Goal: Entertainment & Leisure: Consume media (video, audio)

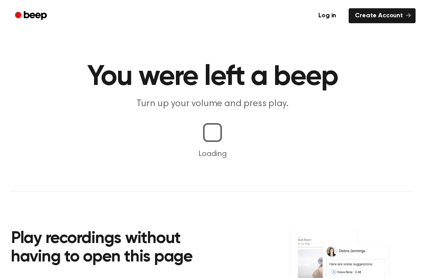
click at [322, 149] on p "Loading" at bounding box center [212, 154] width 406 height 12
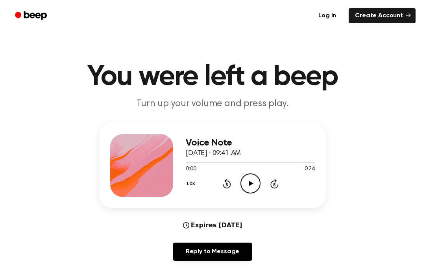
click at [252, 182] on icon "Play Audio" at bounding box center [250, 183] width 20 height 20
click at [252, 188] on icon "Play Audio" at bounding box center [250, 183] width 20 height 20
click at [246, 185] on icon "Play Audio" at bounding box center [250, 183] width 20 height 20
click at [247, 182] on icon "Play Audio" at bounding box center [250, 183] width 20 height 20
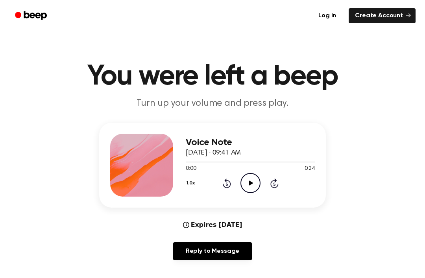
click at [244, 182] on icon "Play Audio" at bounding box center [250, 183] width 20 height 20
click at [240, 180] on div "1.0x Rewind 5 seconds Play Audio Skip 5 seconds" at bounding box center [250, 183] width 129 height 20
click at [254, 182] on icon "Play Audio" at bounding box center [250, 183] width 20 height 20
click at [256, 186] on icon "Play Audio" at bounding box center [250, 183] width 20 height 20
click at [249, 189] on icon "Play Audio" at bounding box center [250, 183] width 20 height 20
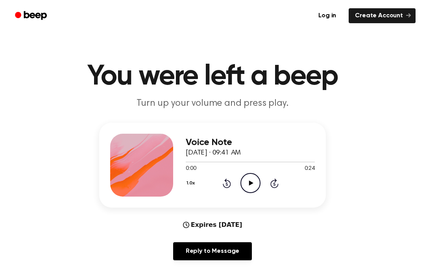
click at [246, 176] on icon "Play Audio" at bounding box center [250, 183] width 20 height 20
click at [223, 182] on icon "Rewind 5 seconds" at bounding box center [226, 183] width 9 height 10
click at [222, 181] on icon "Rewind 5 seconds" at bounding box center [226, 183] width 9 height 10
click at [229, 185] on icon "Rewind 5 seconds" at bounding box center [226, 183] width 9 height 10
click at [230, 187] on icon "Rewind 5 seconds" at bounding box center [226, 183] width 9 height 10
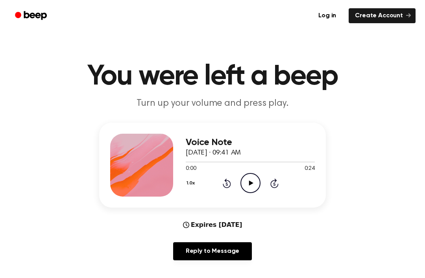
click at [254, 180] on icon "Play Audio" at bounding box center [250, 183] width 20 height 20
click at [249, 189] on icon "Play Audio" at bounding box center [250, 183] width 20 height 20
click at [255, 193] on div "Voice Note [DATE] · 09:41 AM 0:00 0:24 Your browser does not support the [objec…" at bounding box center [250, 165] width 129 height 63
click at [255, 193] on icon "Pause Audio" at bounding box center [250, 183] width 20 height 20
click at [249, 188] on icon "Play Audio" at bounding box center [250, 183] width 20 height 20
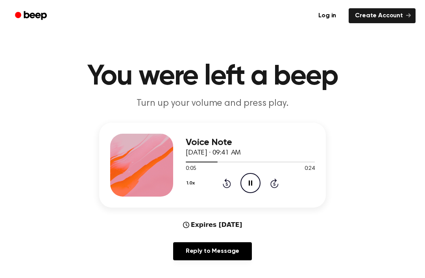
click at [230, 183] on icon at bounding box center [227, 183] width 8 height 9
click at [223, 187] on icon "Rewind 5 seconds" at bounding box center [226, 183] width 9 height 10
click at [253, 182] on icon "Pause Audio" at bounding box center [250, 183] width 20 height 20
click at [248, 181] on icon "Play Audio" at bounding box center [250, 183] width 20 height 20
click at [224, 185] on icon at bounding box center [227, 183] width 8 height 9
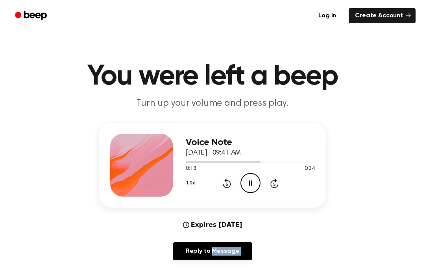
scroll to position [1, 0]
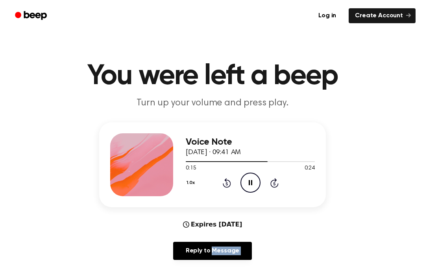
click at [252, 180] on icon "Pause Audio" at bounding box center [250, 183] width 20 height 20
click at [227, 183] on icon at bounding box center [226, 183] width 2 height 3
click at [228, 181] on icon at bounding box center [227, 182] width 8 height 9
click at [225, 180] on icon at bounding box center [227, 182] width 8 height 9
click at [248, 185] on icon "Play Audio" at bounding box center [250, 183] width 20 height 20
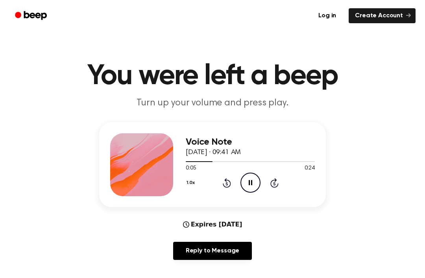
click at [249, 189] on icon "Pause Audio" at bounding box center [250, 183] width 20 height 20
click at [229, 183] on icon "Rewind 5 seconds" at bounding box center [226, 183] width 9 height 10
click at [253, 183] on icon "Play Audio" at bounding box center [250, 183] width 20 height 20
click at [249, 186] on icon "Pause Audio" at bounding box center [250, 183] width 20 height 20
click at [252, 169] on div "0:04 0:24" at bounding box center [250, 168] width 129 height 8
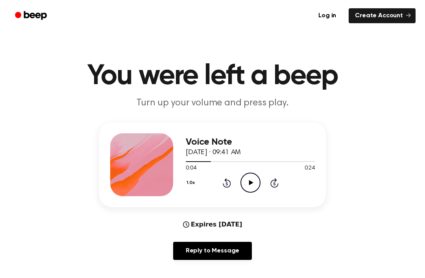
click at [244, 170] on div "0:04 0:24" at bounding box center [250, 168] width 129 height 8
click at [247, 189] on icon "Play Audio" at bounding box center [250, 183] width 20 height 20
click at [248, 183] on icon "Pause Audio" at bounding box center [250, 183] width 20 height 20
click at [250, 195] on div "Voice Note [DATE] · 09:41 AM 0:05 0:24 Your browser does not support the [objec…" at bounding box center [250, 164] width 129 height 63
click at [249, 195] on div "Voice Note [DATE] · 09:41 AM 0:05 0:24 Your browser does not support the [objec…" at bounding box center [250, 164] width 129 height 63
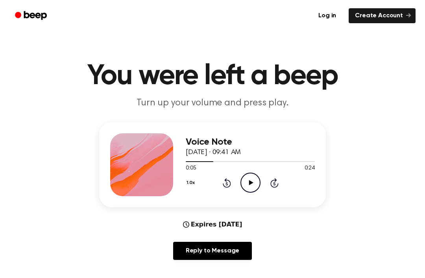
click at [255, 182] on icon "Play Audio" at bounding box center [250, 183] width 20 height 20
click at [242, 178] on circle at bounding box center [250, 182] width 19 height 19
click at [218, 180] on div "1.0x Rewind 5 seconds Play Audio Skip 5 seconds" at bounding box center [250, 183] width 129 height 20
click at [218, 187] on div "1.0x Rewind 5 seconds Play Audio Skip 5 seconds" at bounding box center [250, 183] width 129 height 20
click at [216, 186] on div "1.0x Rewind 5 seconds Play Audio Skip 5 seconds" at bounding box center [250, 183] width 129 height 20
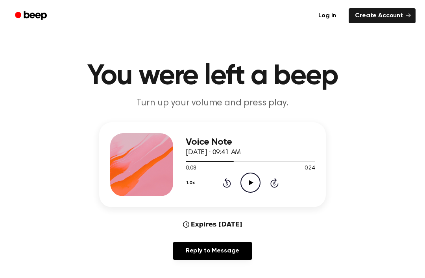
click at [216, 186] on div "1.0x Rewind 5 seconds Play Audio Skip 5 seconds" at bounding box center [250, 183] width 129 height 20
click at [228, 185] on icon "Rewind 5 seconds" at bounding box center [226, 183] width 9 height 10
click at [227, 185] on icon at bounding box center [226, 183] width 2 height 3
click at [225, 178] on icon "Rewind 5 seconds" at bounding box center [226, 183] width 9 height 10
click at [225, 185] on icon "Rewind 5 seconds" at bounding box center [226, 183] width 9 height 10
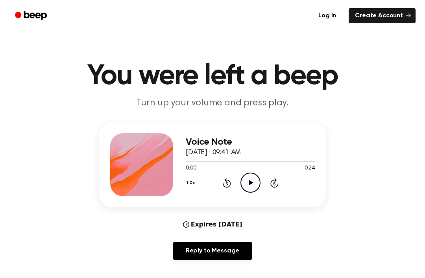
scroll to position [20, 0]
